Goal: Find specific page/section: Find specific page/section

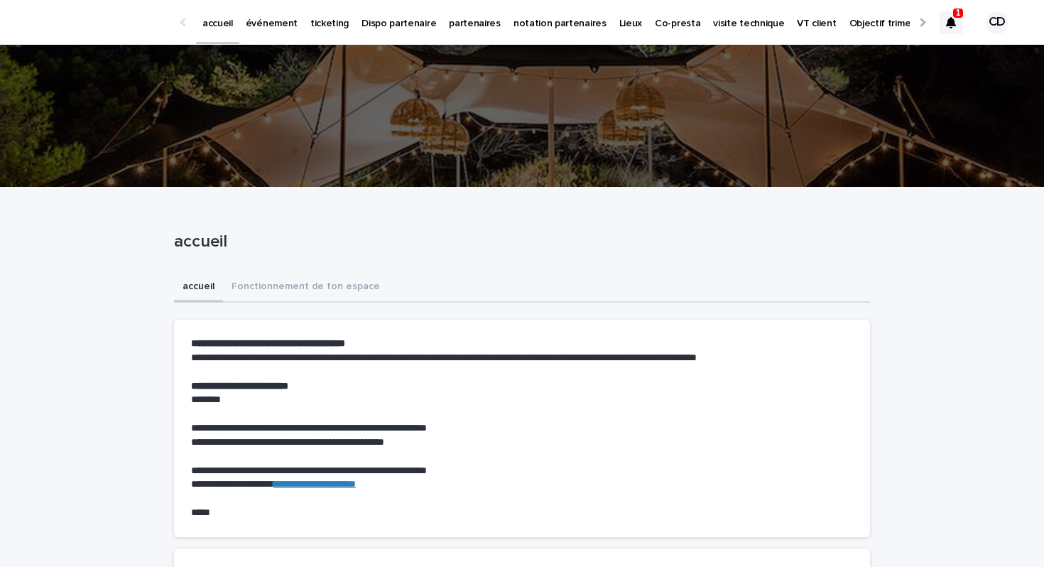
click at [268, 24] on p "événement" at bounding box center [272, 15] width 52 height 30
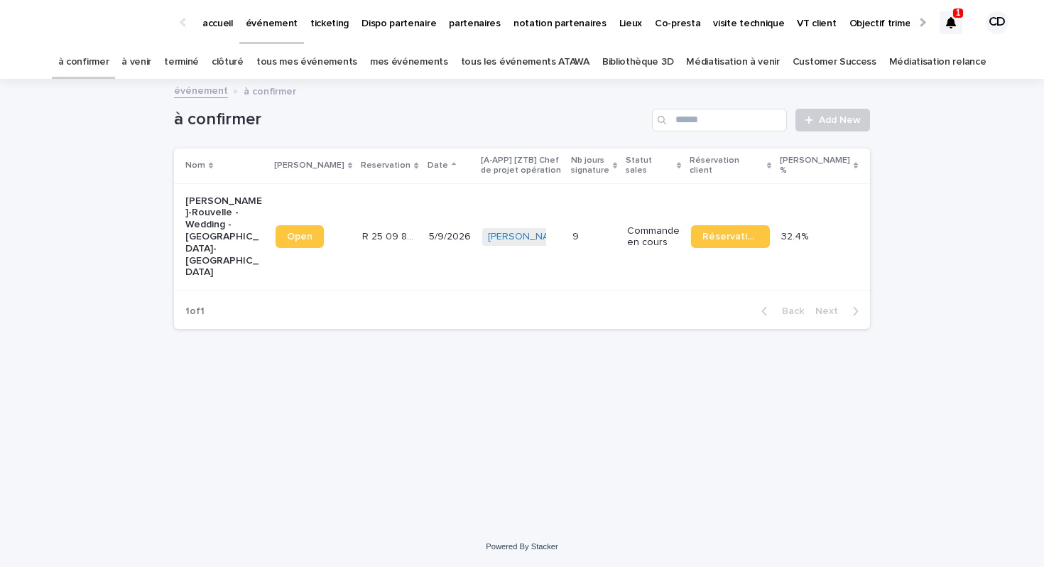
click at [422, 61] on link "mes événements" at bounding box center [409, 61] width 78 height 33
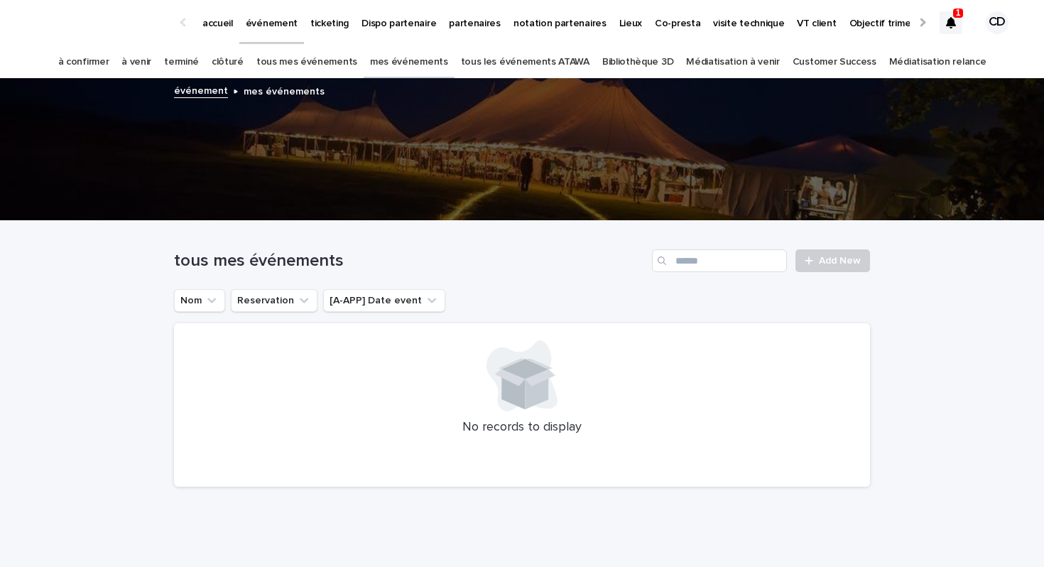
click at [515, 60] on link "tous les événements ATAWA" at bounding box center [525, 61] width 129 height 33
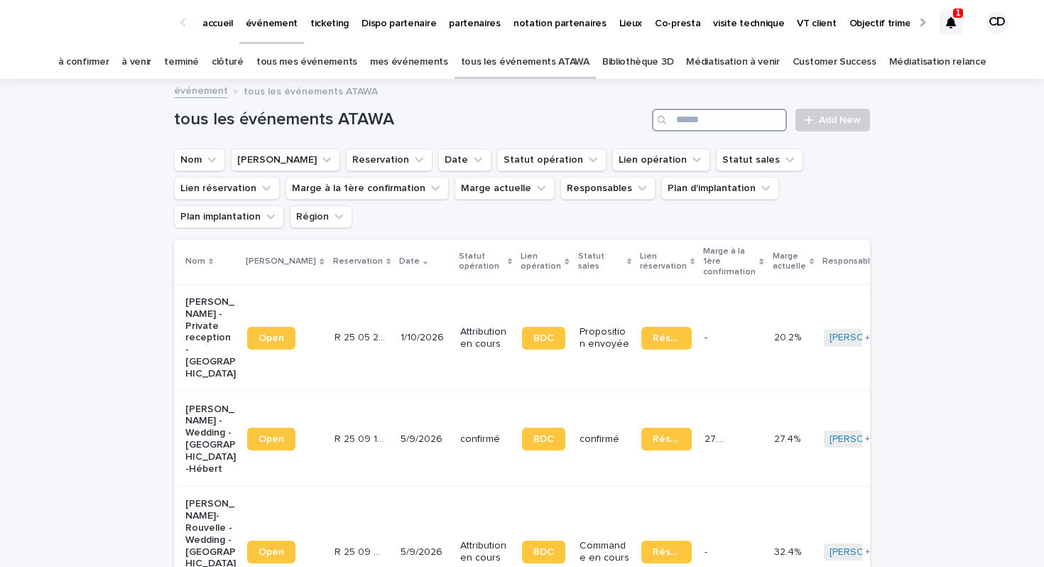
click at [716, 115] on input "Search" at bounding box center [719, 120] width 135 height 23
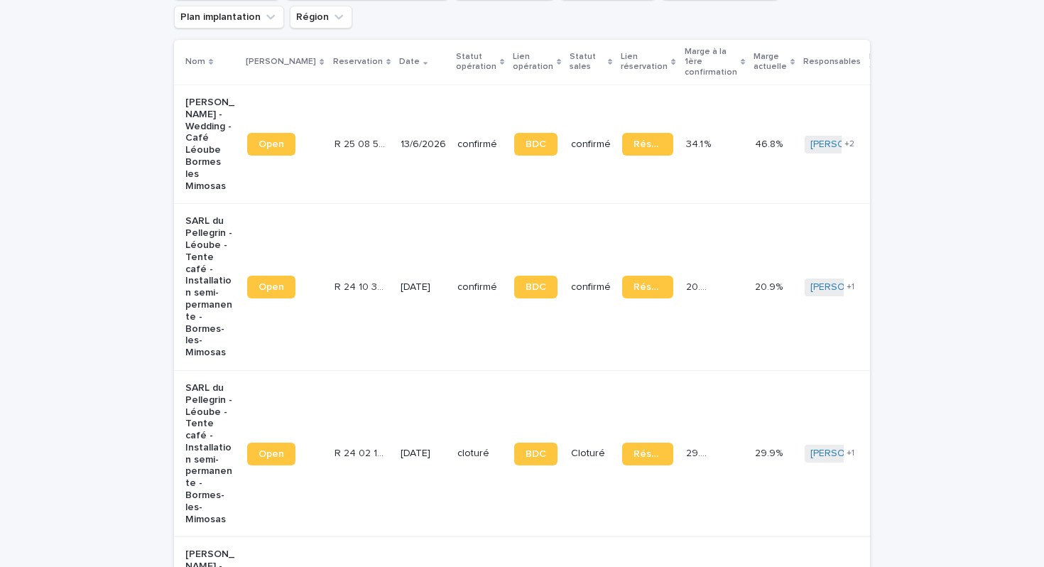
scroll to position [195, 0]
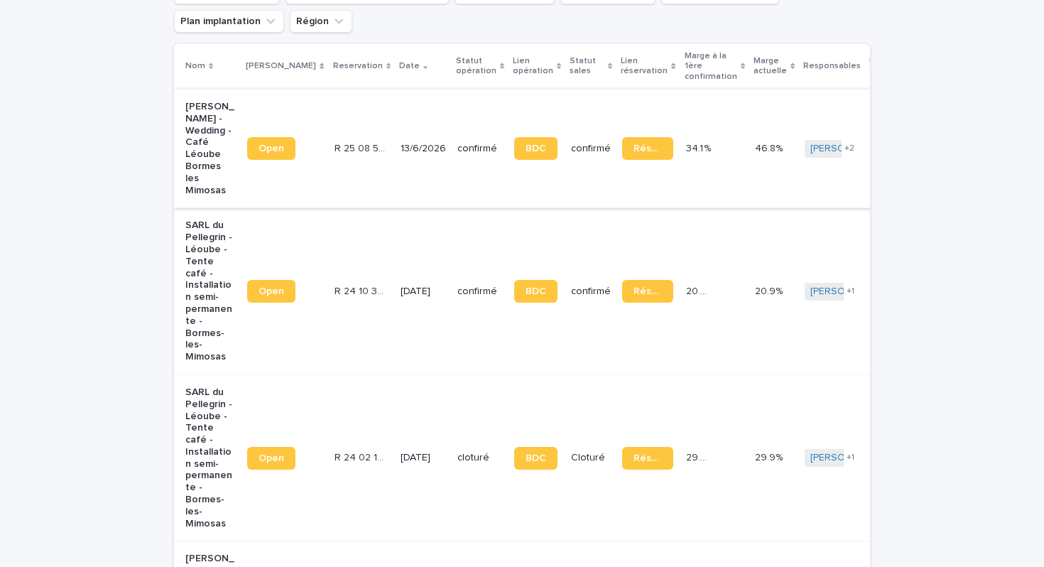
type input "******"
click at [203, 143] on p "[PERSON_NAME] - Wedding - Café Léoube Bormes les Mimosas" at bounding box center [210, 148] width 50 height 95
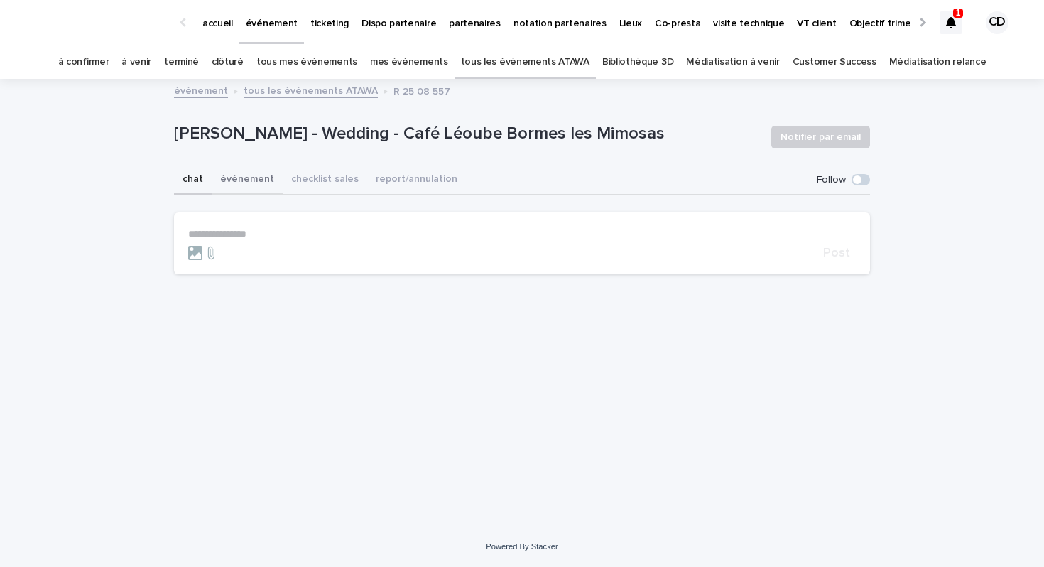
click at [246, 180] on button "événement" at bounding box center [247, 180] width 71 height 30
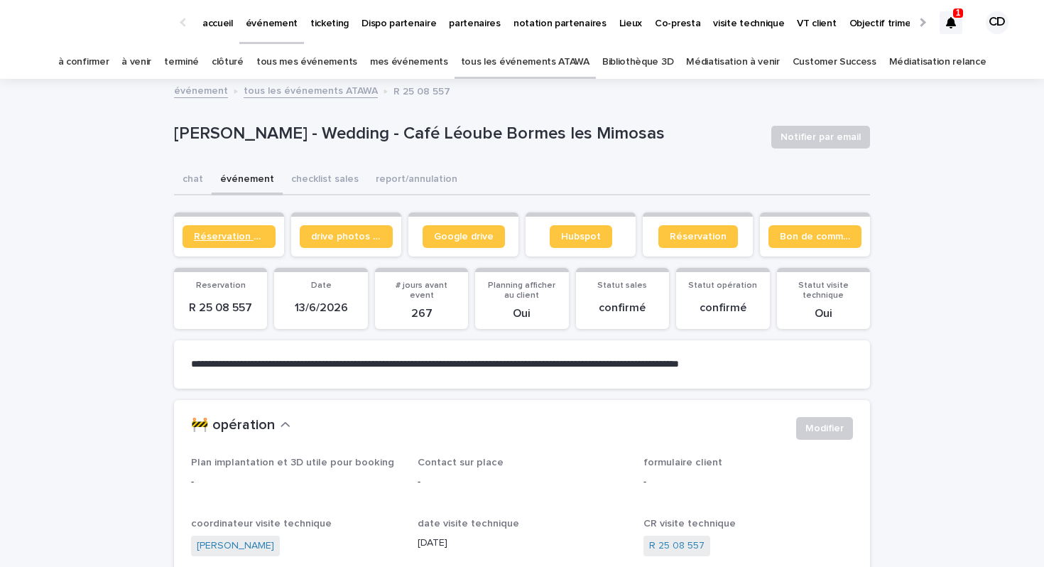
click at [244, 234] on span "Réservation client" at bounding box center [229, 236] width 70 height 10
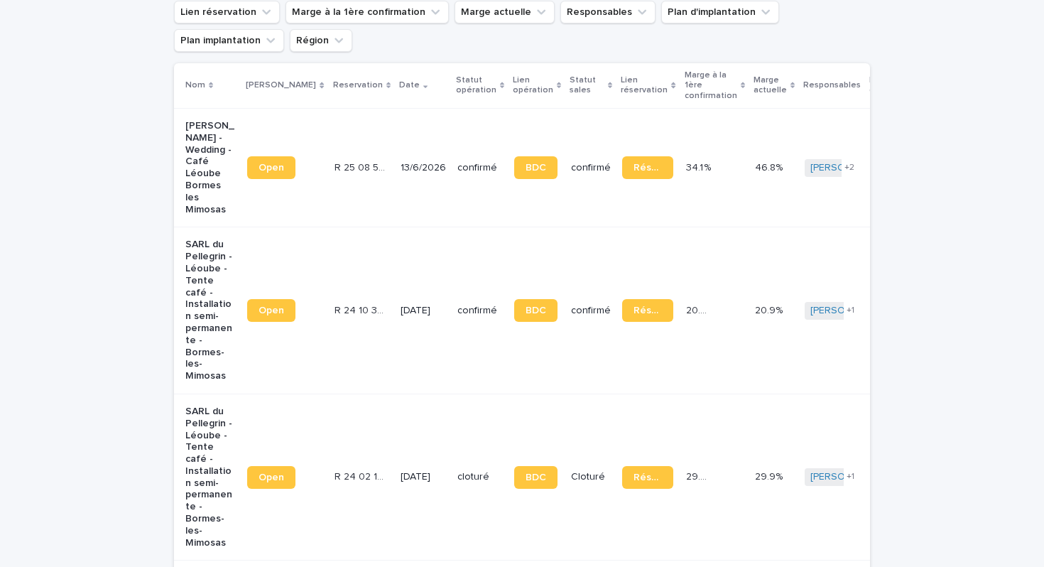
scroll to position [177, 0]
click at [207, 277] on p "SARL du Pellegrin - Léoube - Tente café - Installation semi-permanente - Bormes…" at bounding box center [210, 309] width 50 height 143
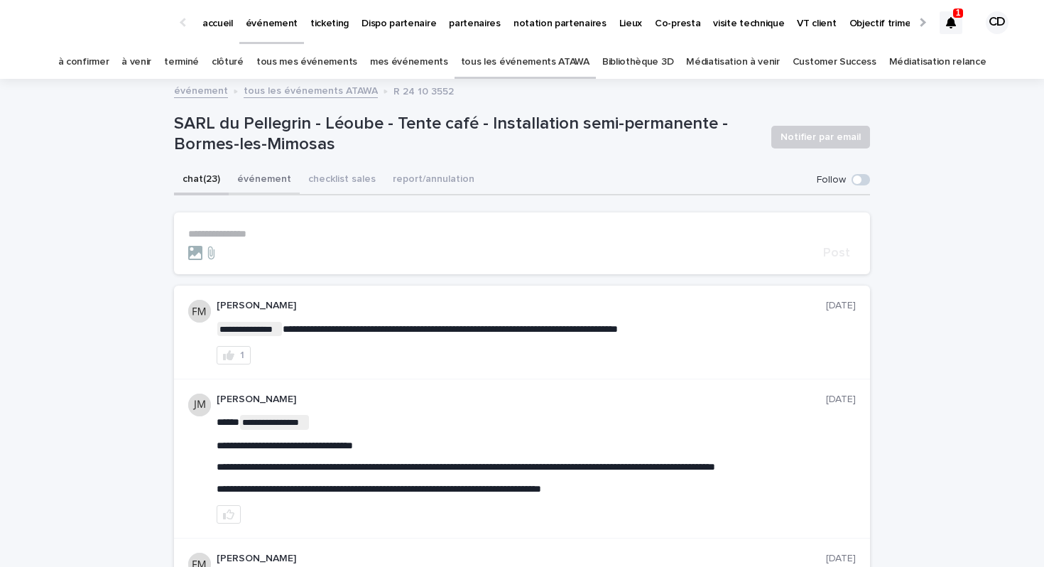
click at [268, 185] on button "événement" at bounding box center [264, 180] width 71 height 30
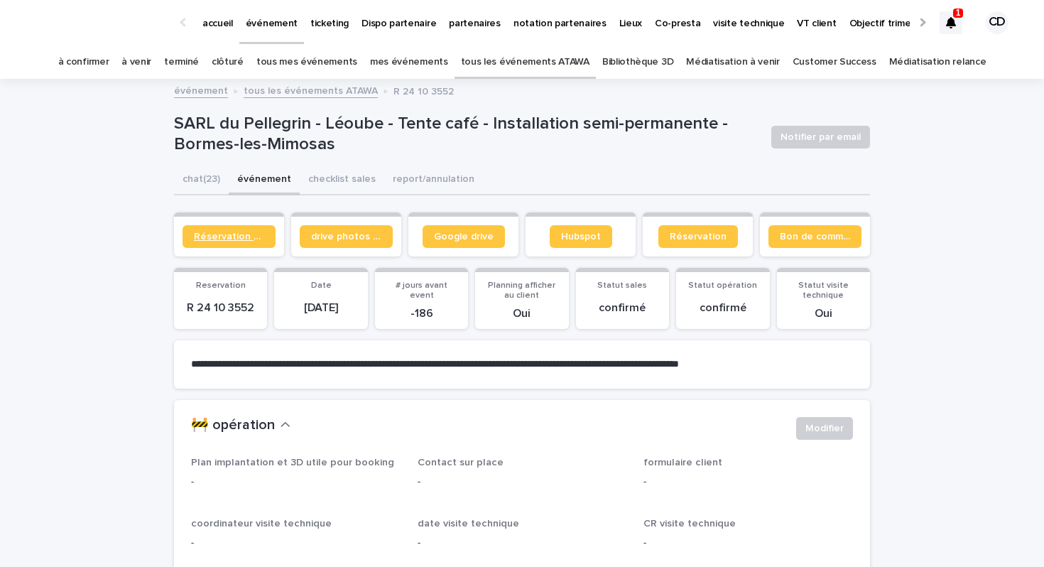
click at [249, 235] on span "Réservation client" at bounding box center [229, 236] width 70 height 10
click at [253, 89] on link "tous les événements ATAWA" at bounding box center [311, 90] width 134 height 16
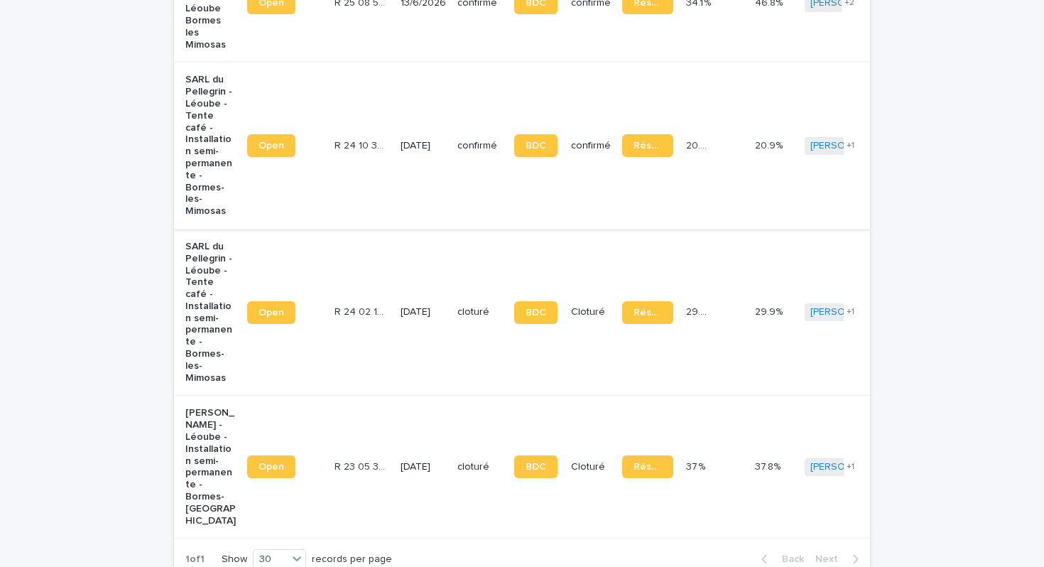
scroll to position [344, 0]
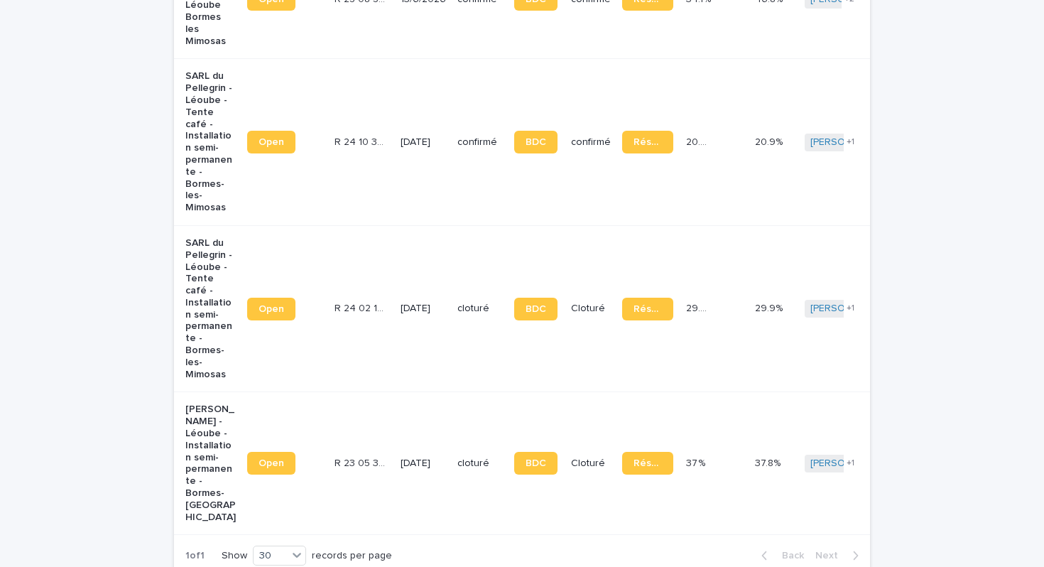
click at [203, 295] on p "SARL du Pellegrin - Léoube - Tente café - Installation semi-permanente - Bormes…" at bounding box center [210, 308] width 50 height 143
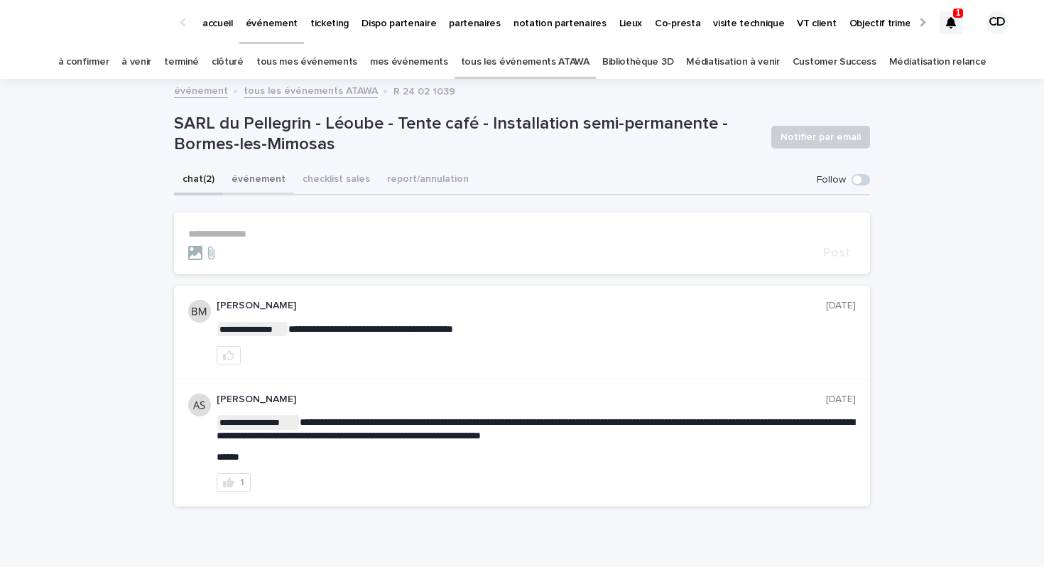
click at [273, 180] on button "événement" at bounding box center [258, 180] width 71 height 30
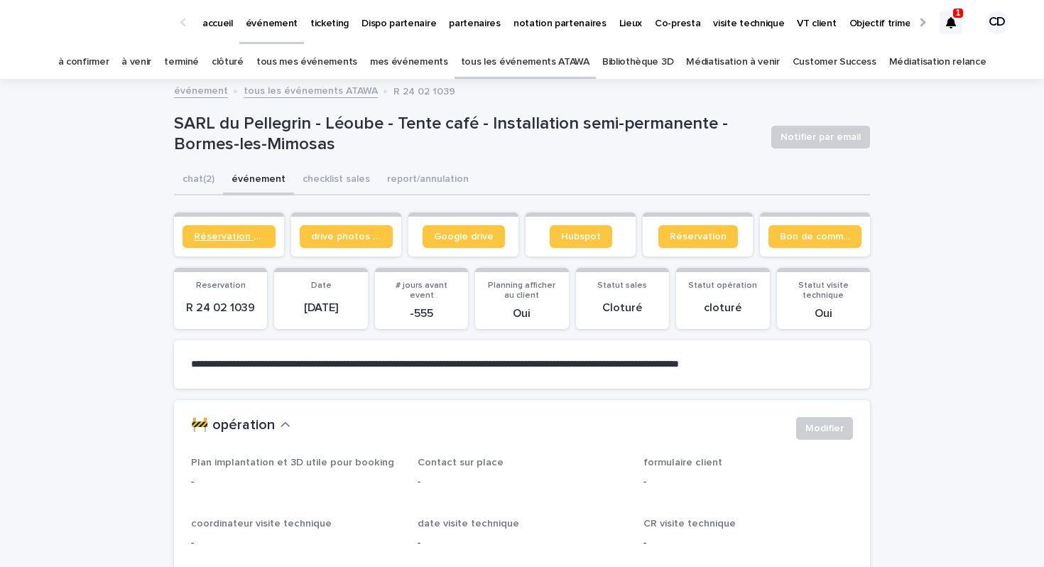
click at [241, 241] on link "Réservation client" at bounding box center [228, 236] width 93 height 23
click at [190, 185] on button "chat (2)" at bounding box center [198, 180] width 49 height 30
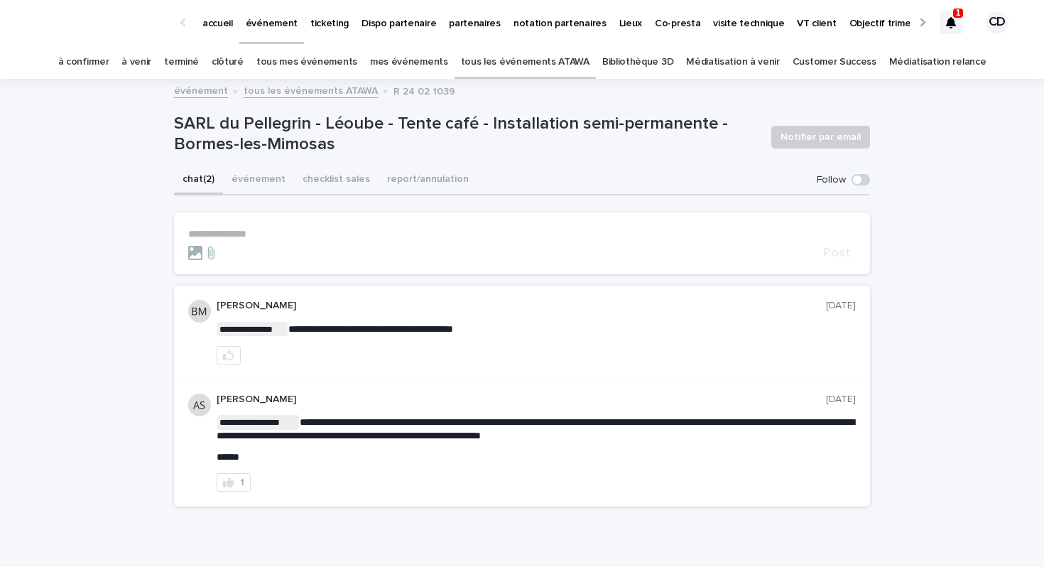
click at [307, 91] on link "tous les événements ATAWA" at bounding box center [311, 90] width 134 height 16
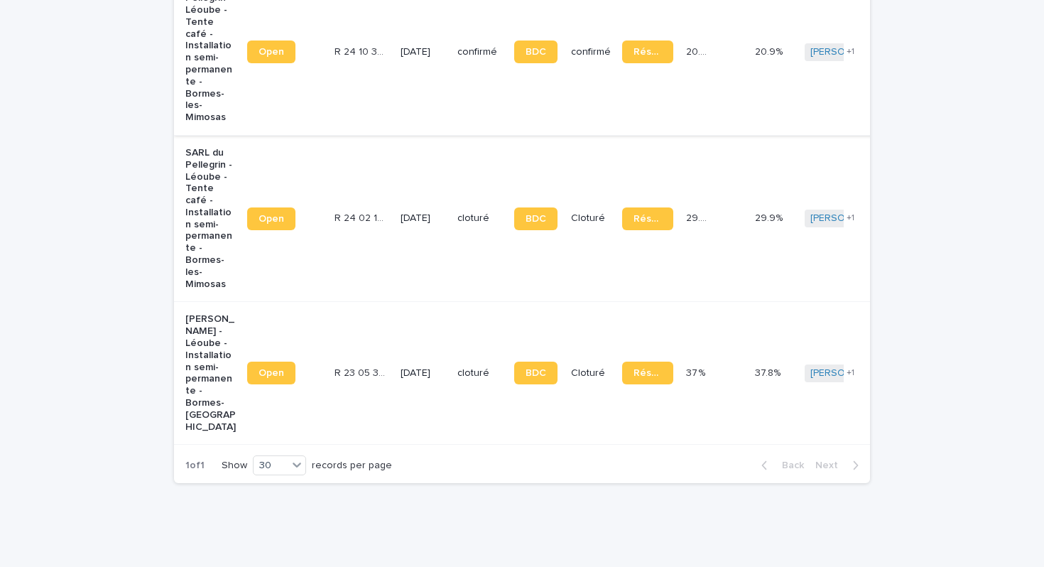
scroll to position [435, 0]
click at [198, 361] on p "[PERSON_NAME] - Léoube - Installation semi-permanente - Bormes-[GEOGRAPHIC_DATA]" at bounding box center [210, 372] width 50 height 119
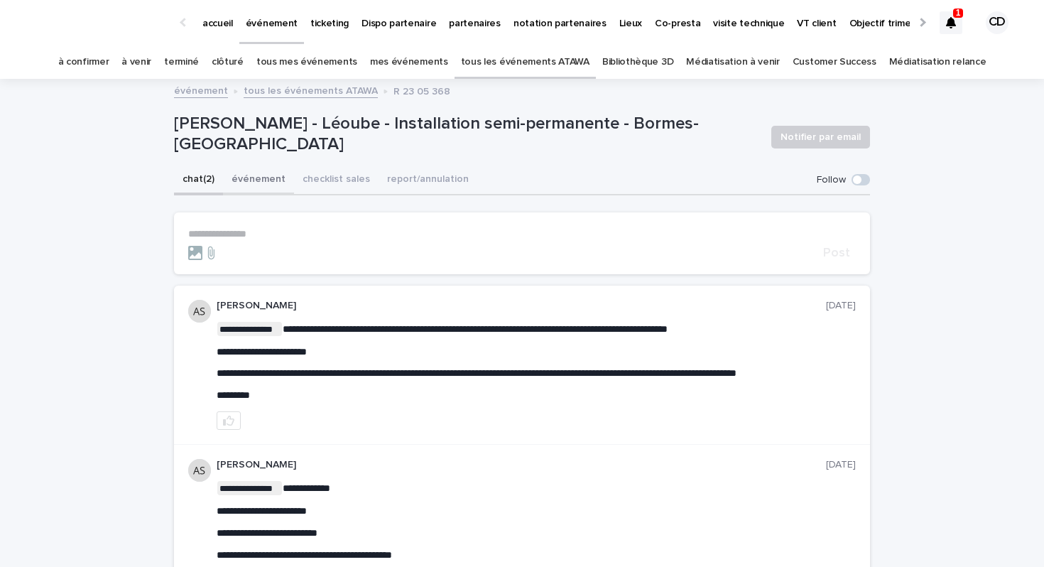
click at [271, 180] on button "événement" at bounding box center [258, 180] width 71 height 30
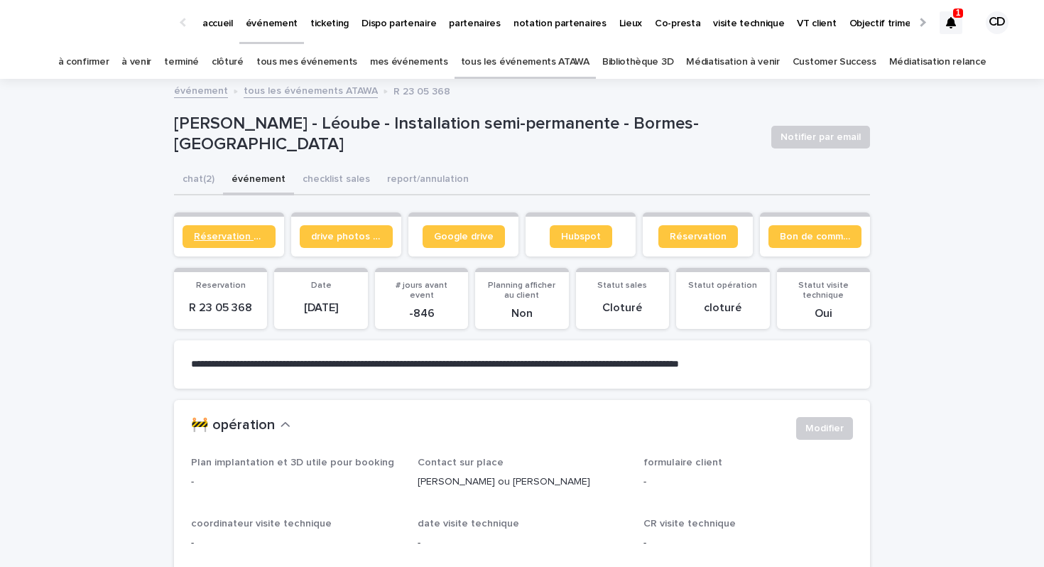
click at [245, 242] on link "Réservation client" at bounding box center [228, 236] width 93 height 23
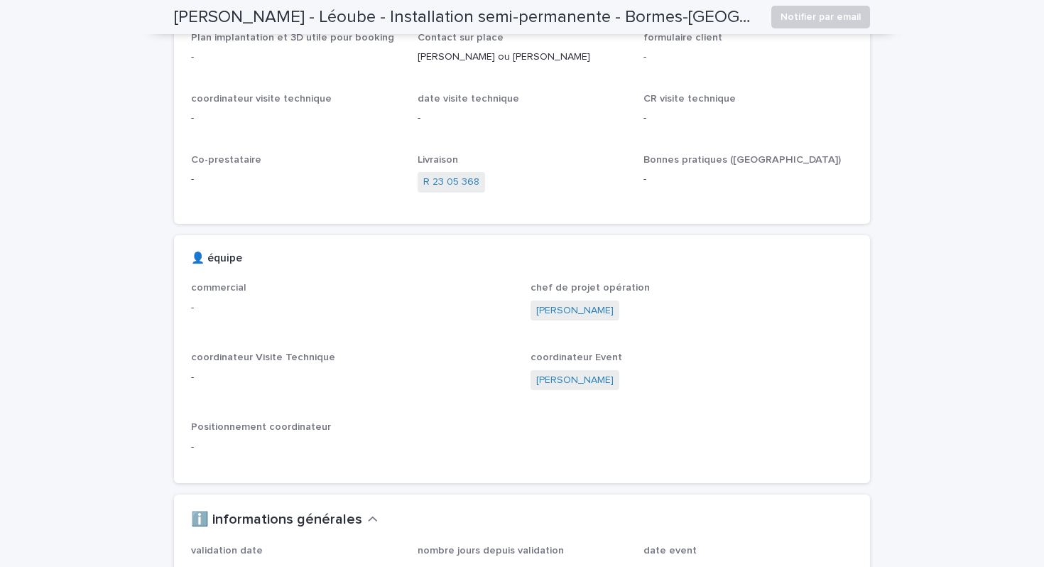
scroll to position [91, 0]
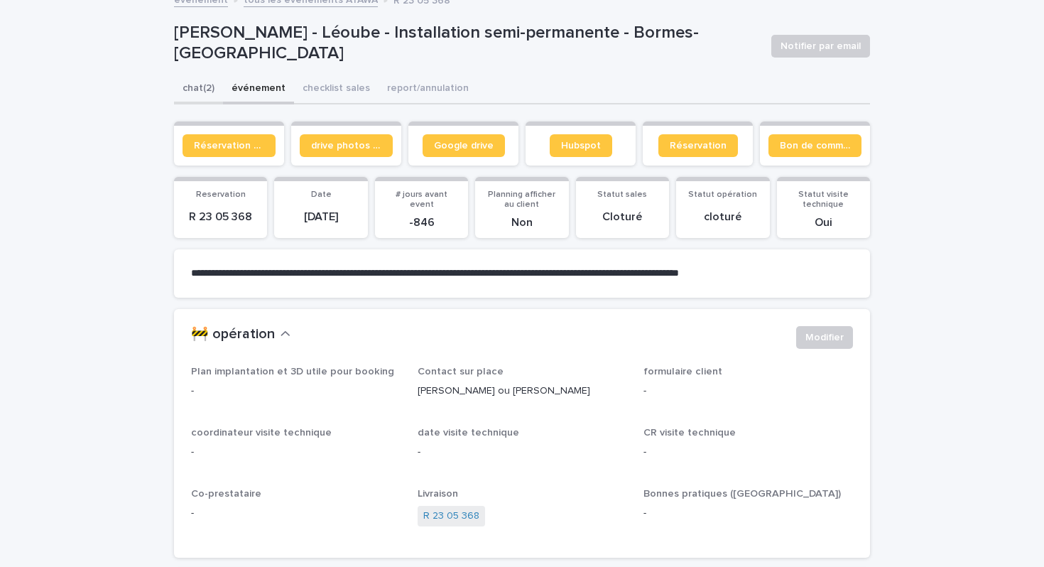
click at [197, 90] on button "chat (2)" at bounding box center [198, 90] width 49 height 30
